Goal: Information Seeking & Learning: Check status

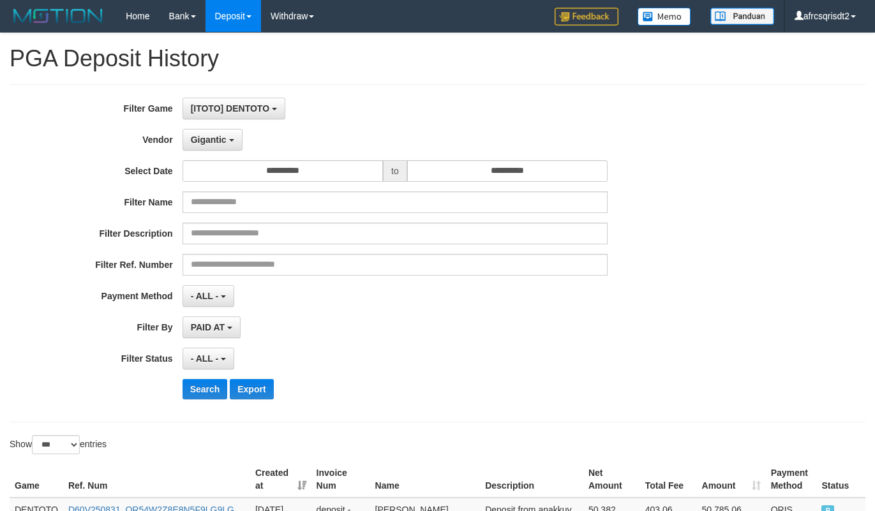
select select "**********"
select select "***"
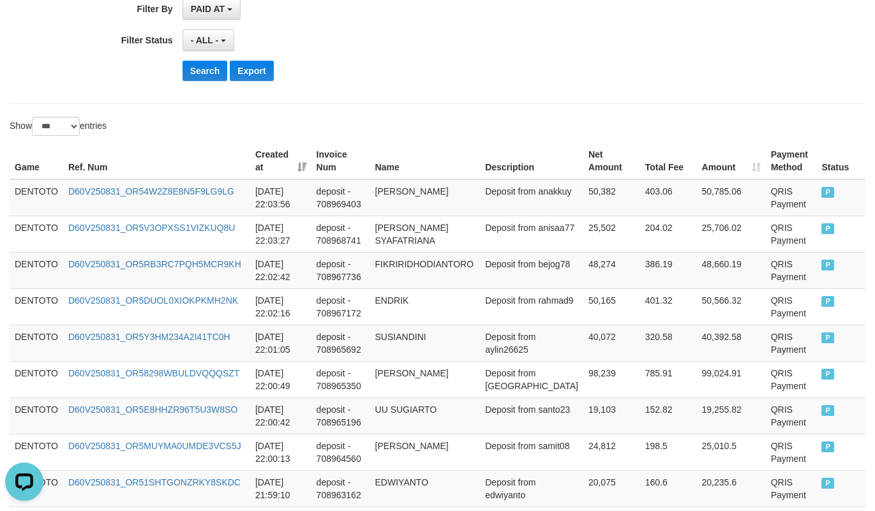
scroll to position [11, 0]
click at [192, 80] on button "Search" at bounding box center [205, 71] width 45 height 20
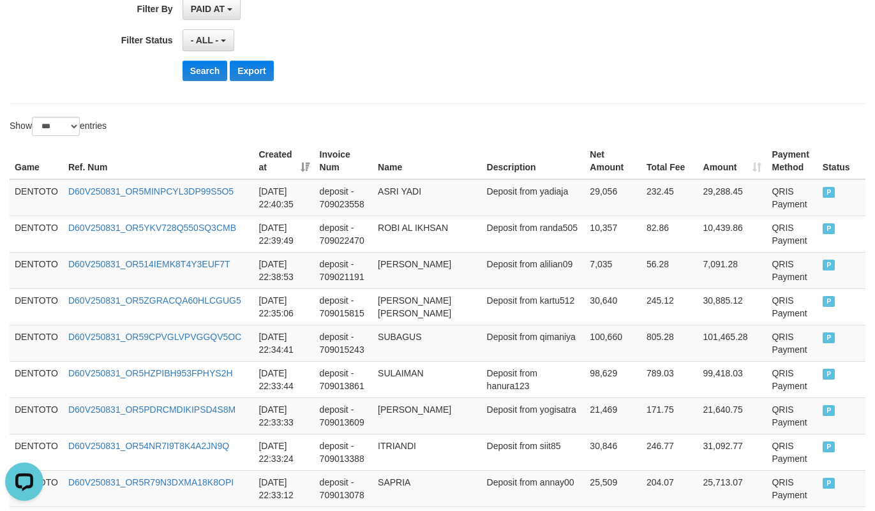
click at [486, 34] on div "- ALL - SELECT ALL - ALL - SELECT STATUS PENDING/UNPAID PAID CANCELED EXPIRED" at bounding box center [395, 40] width 425 height 22
click at [47, 192] on td "DENTOTO" at bounding box center [37, 197] width 54 height 37
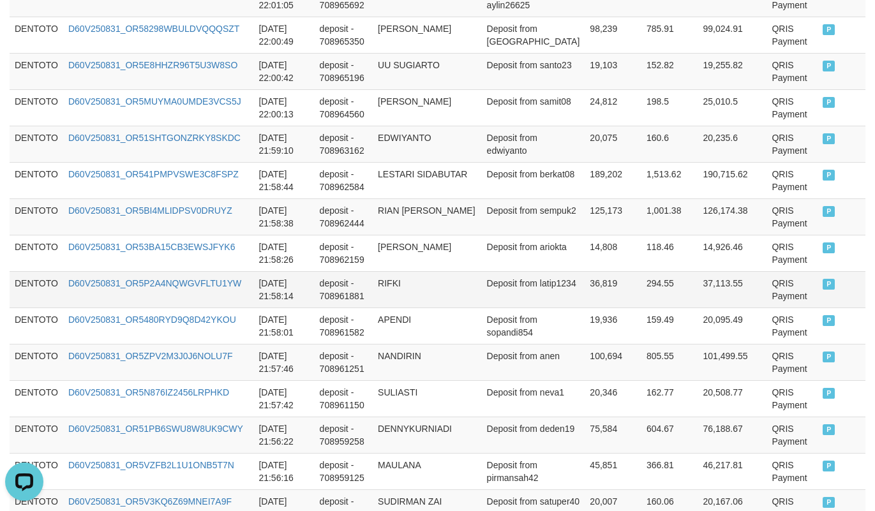
scroll to position [2553, 0]
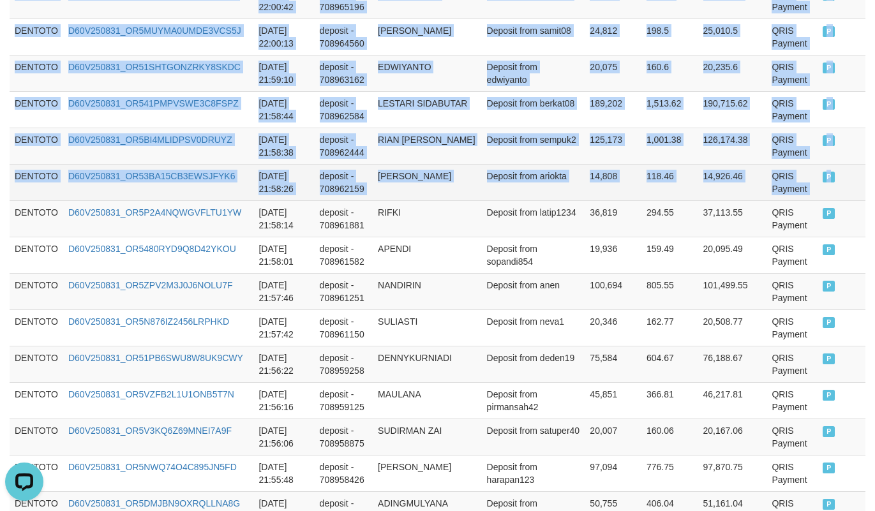
click at [818, 200] on td "P" at bounding box center [842, 182] width 48 height 36
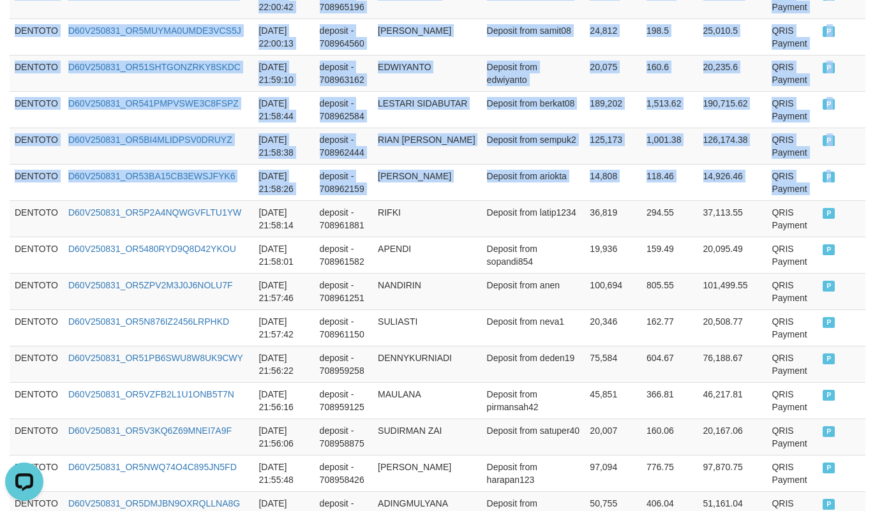
copy tbody "DENTOTO D60V250831_OR5MINPCYL3DP99S5O5 2025-08-31 22:40:35 deposit - 709023558 …"
click at [585, 150] on td "125,173" at bounding box center [613, 146] width 57 height 36
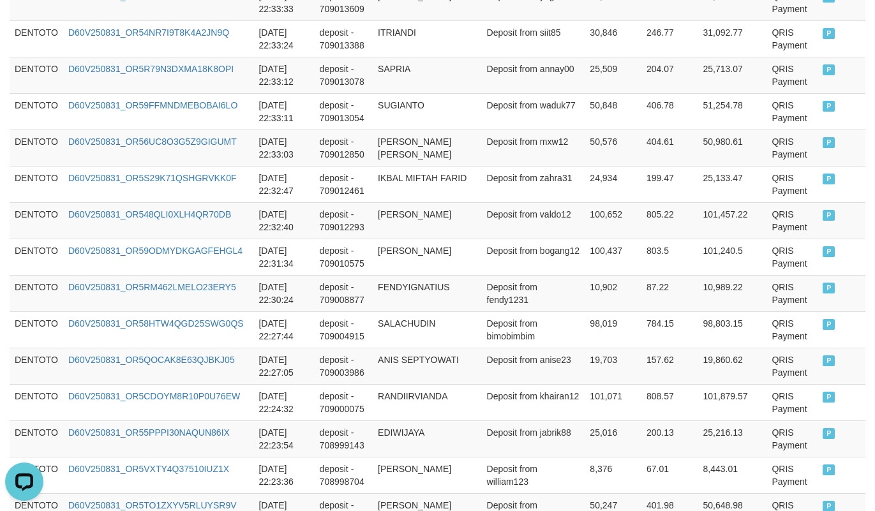
scroll to position [318, 0]
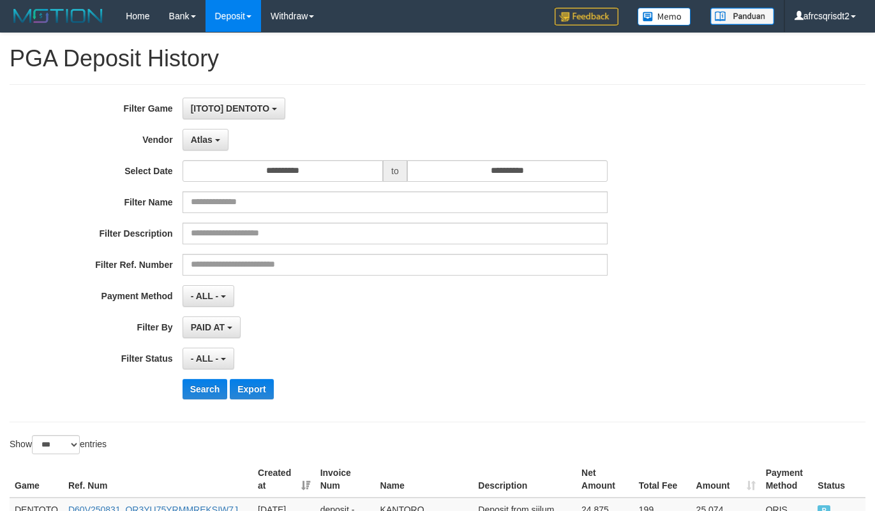
select select "**********"
select select "***"
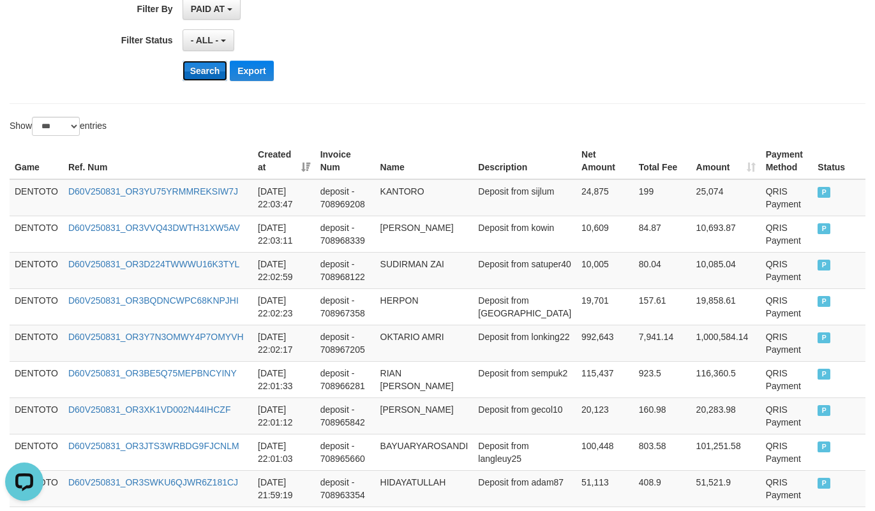
click at [211, 70] on button "Search" at bounding box center [205, 71] width 45 height 20
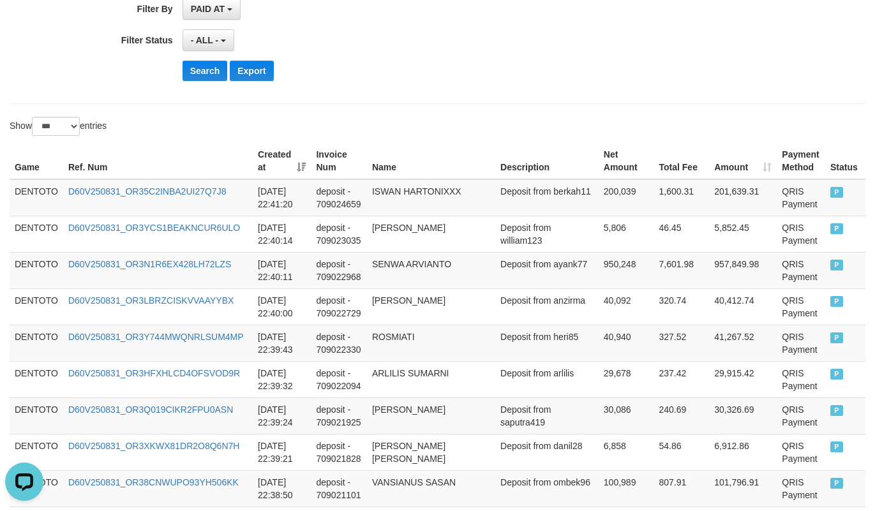
click at [494, 51] on div "- ALL - SELECT ALL - ALL - SELECT STATUS PENDING/UNPAID PAID CANCELED EXPIRED" at bounding box center [395, 40] width 425 height 22
click at [38, 186] on td "DENTOTO" at bounding box center [37, 197] width 54 height 37
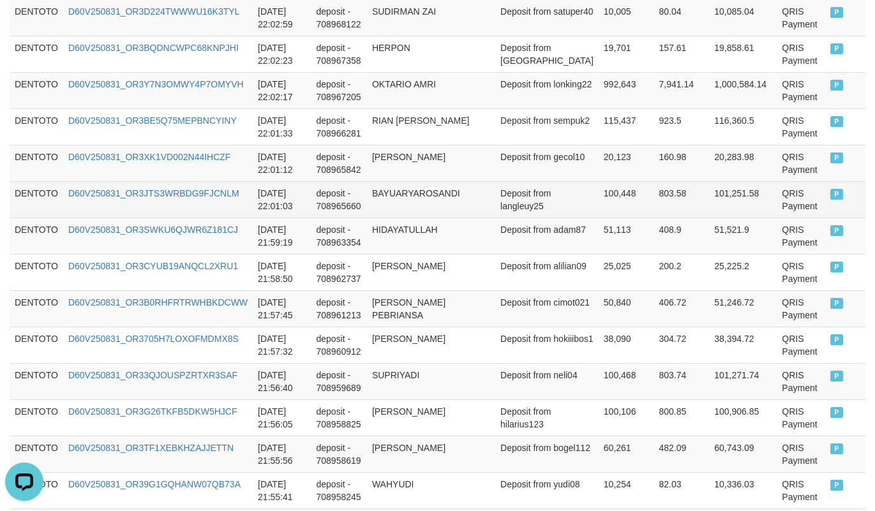
scroll to position [3510, 0]
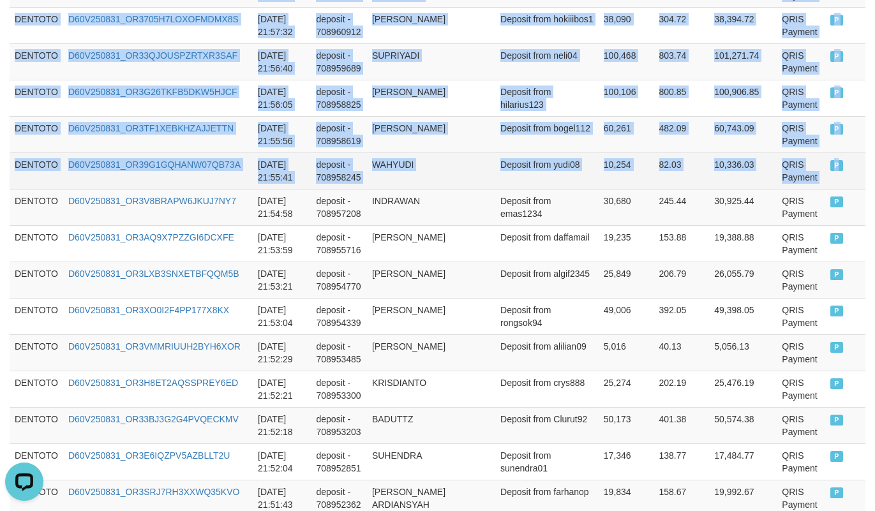
click at [851, 189] on td "P" at bounding box center [845, 171] width 40 height 36
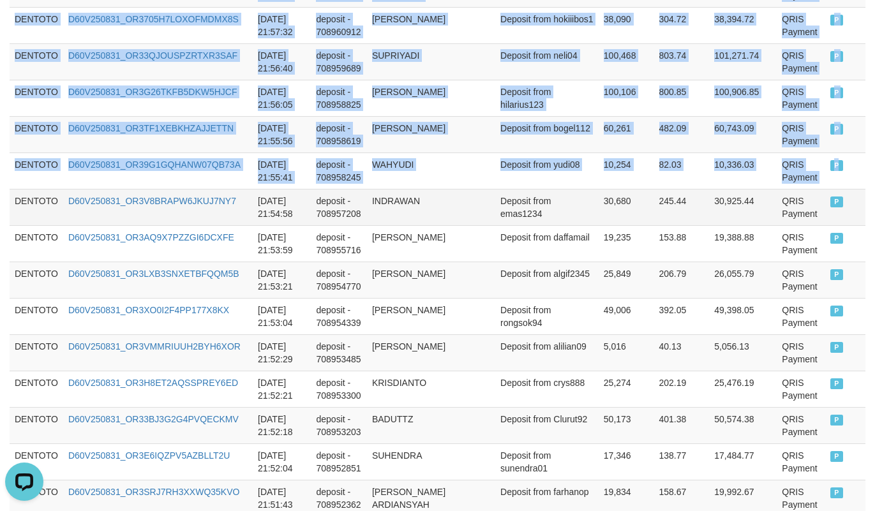
copy tbody "DENTOTO D60V250831_OR35C2INBA2UI27Q7J8 [DATE] 22:41:20 deposit - 709024659 ISWA…"
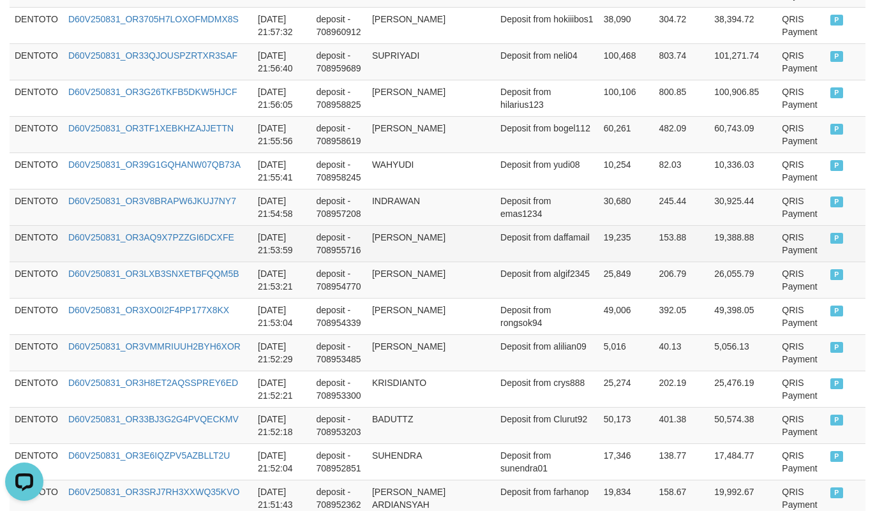
click at [541, 258] on td "Deposit from daffamail" at bounding box center [546, 243] width 103 height 36
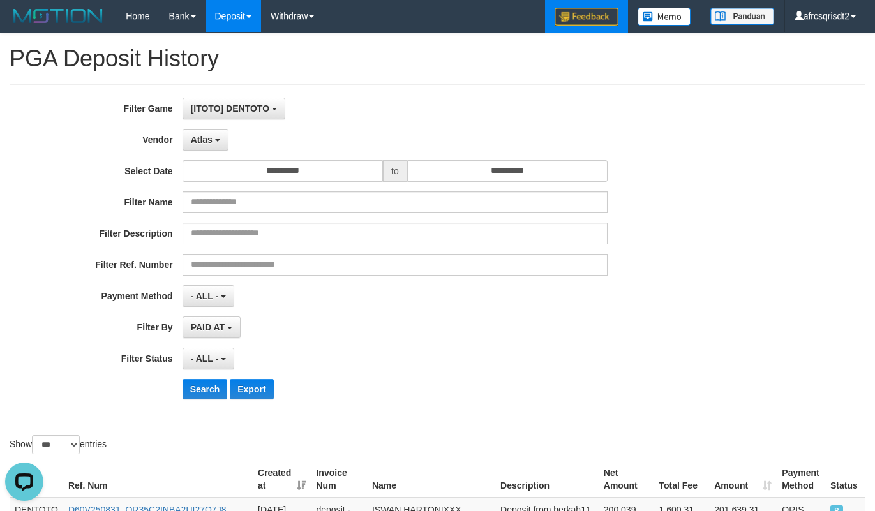
scroll to position [318, 0]
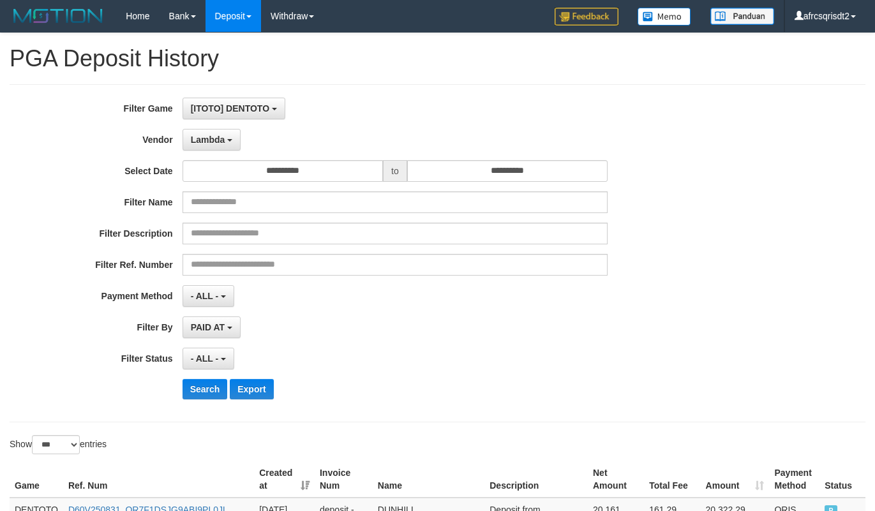
select select "**********"
select select "***"
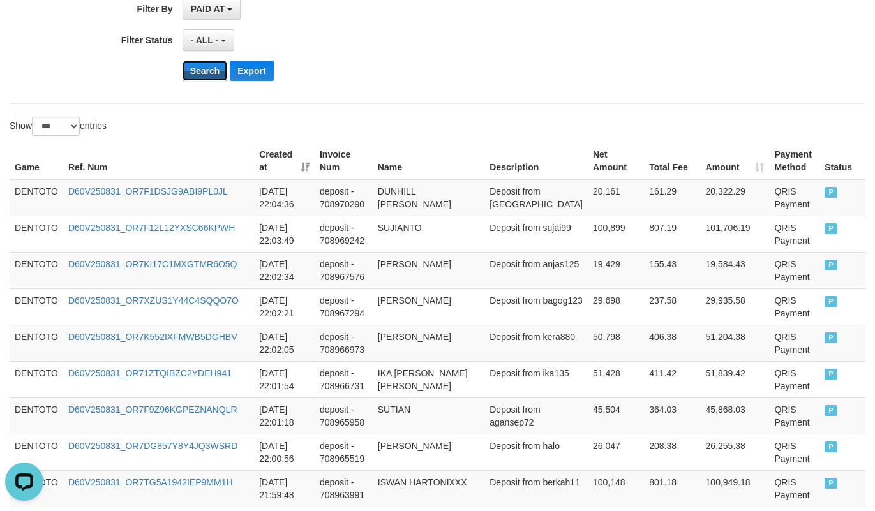
click at [200, 75] on button "Search" at bounding box center [205, 71] width 45 height 20
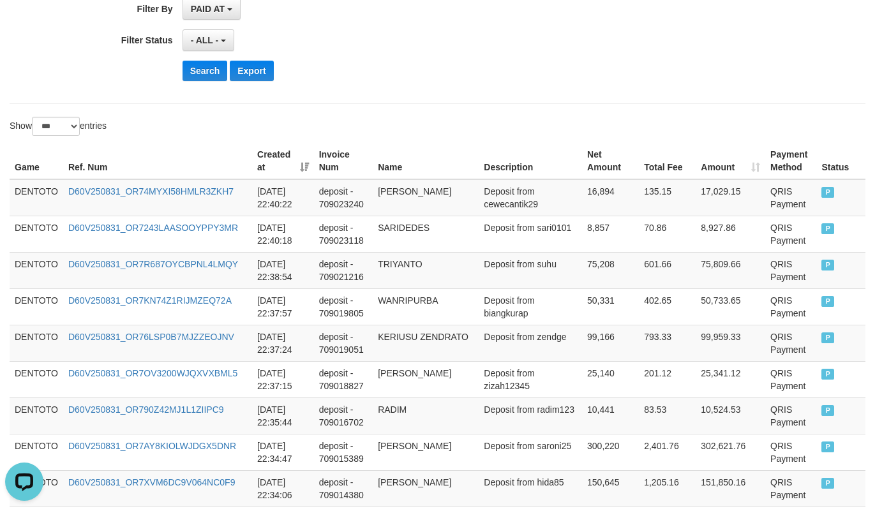
click at [423, 79] on div "Search Export" at bounding box center [456, 71] width 547 height 20
click at [18, 197] on td "DENTOTO" at bounding box center [37, 197] width 54 height 37
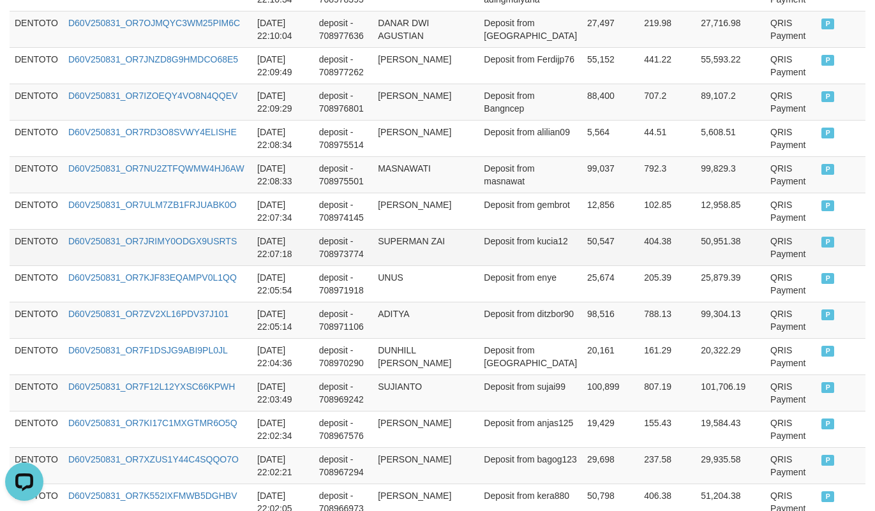
scroll to position [2872, 0]
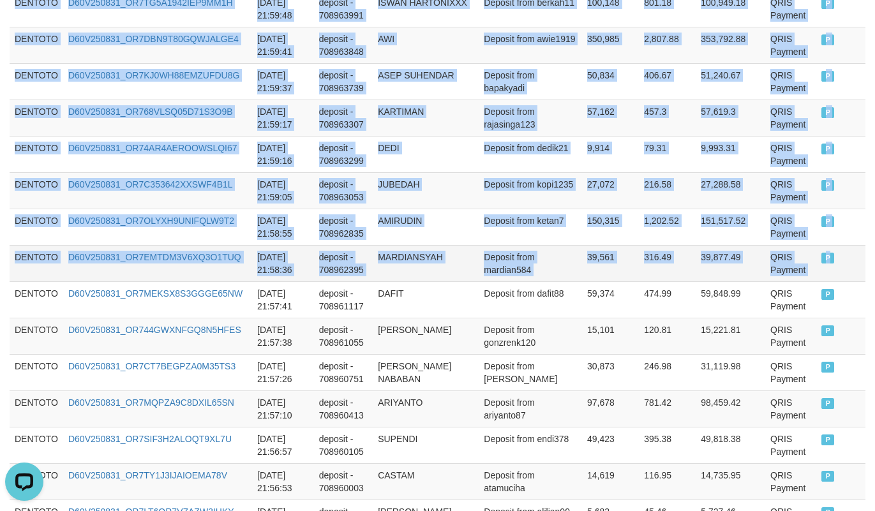
click at [821, 264] on span "P" at bounding box center [827, 258] width 13 height 11
copy tbody "DENTOTO D60V250831_OR74MYXI58HMLR3ZKH7 2025-08-31 22:40:22 deposit - 709023240 …"
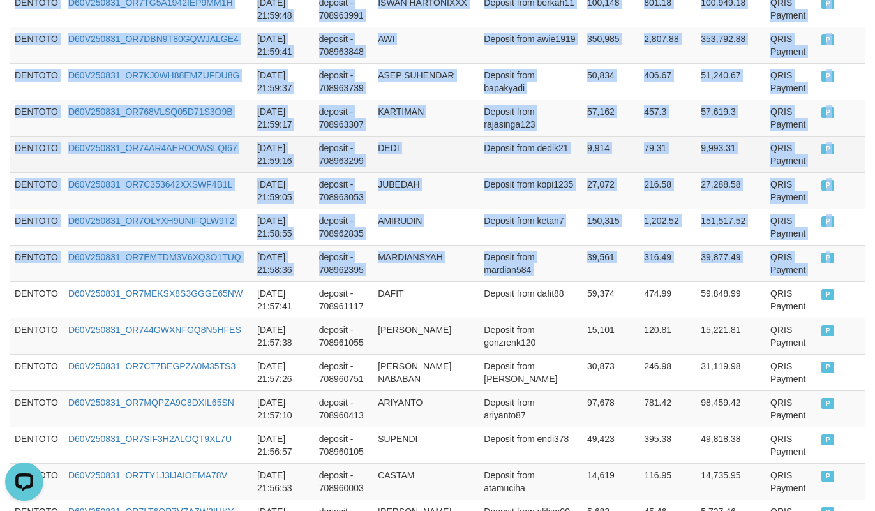
click at [470, 160] on td "DEDI" at bounding box center [426, 154] width 106 height 36
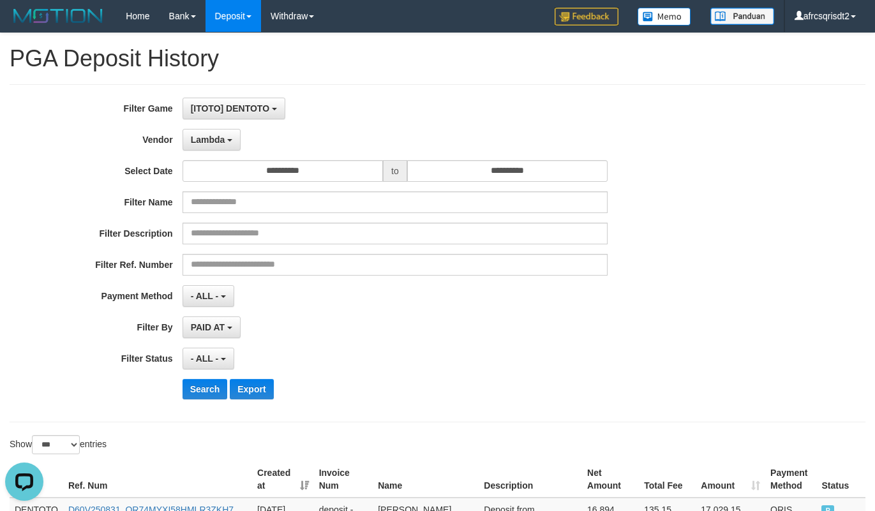
scroll to position [318, 0]
